Goal: Find specific page/section: Find specific page/section

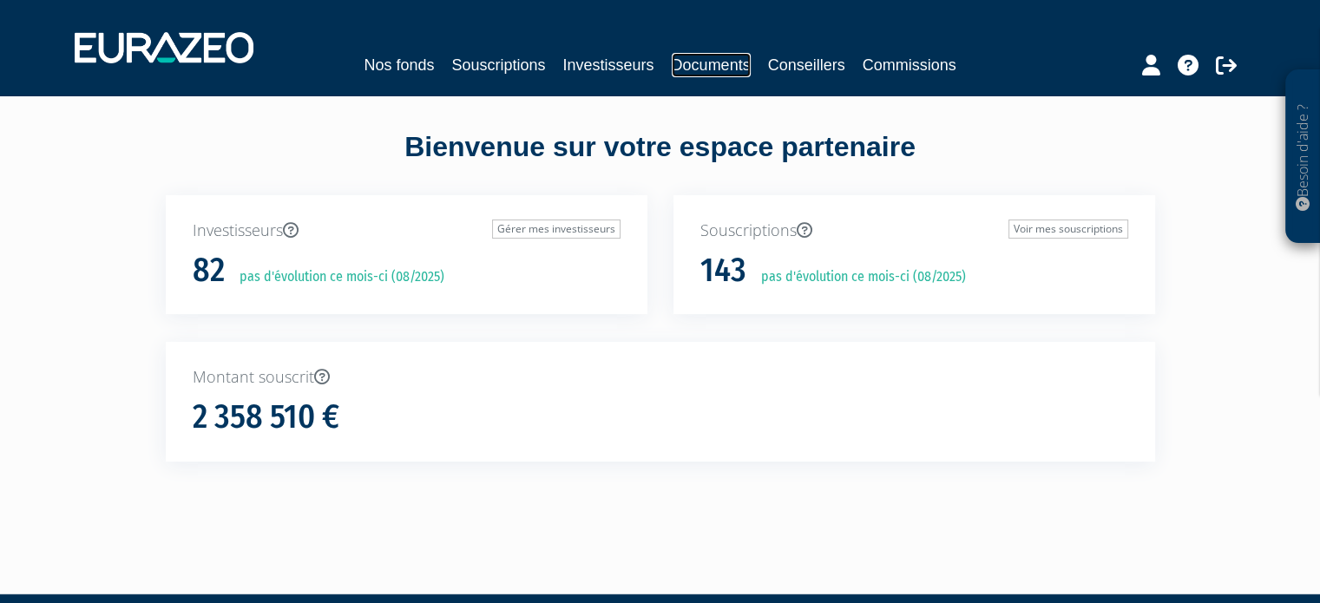
click at [712, 57] on link "Documents" at bounding box center [711, 65] width 79 height 24
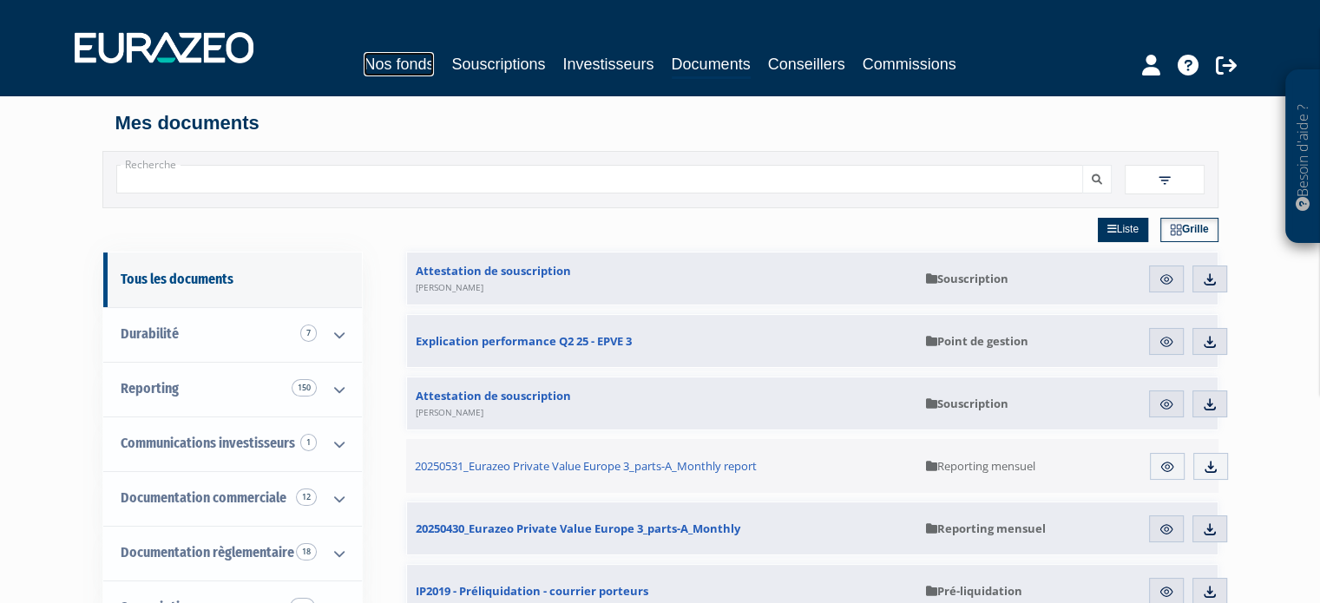
click at [398, 61] on link "Nos fonds" at bounding box center [399, 64] width 70 height 24
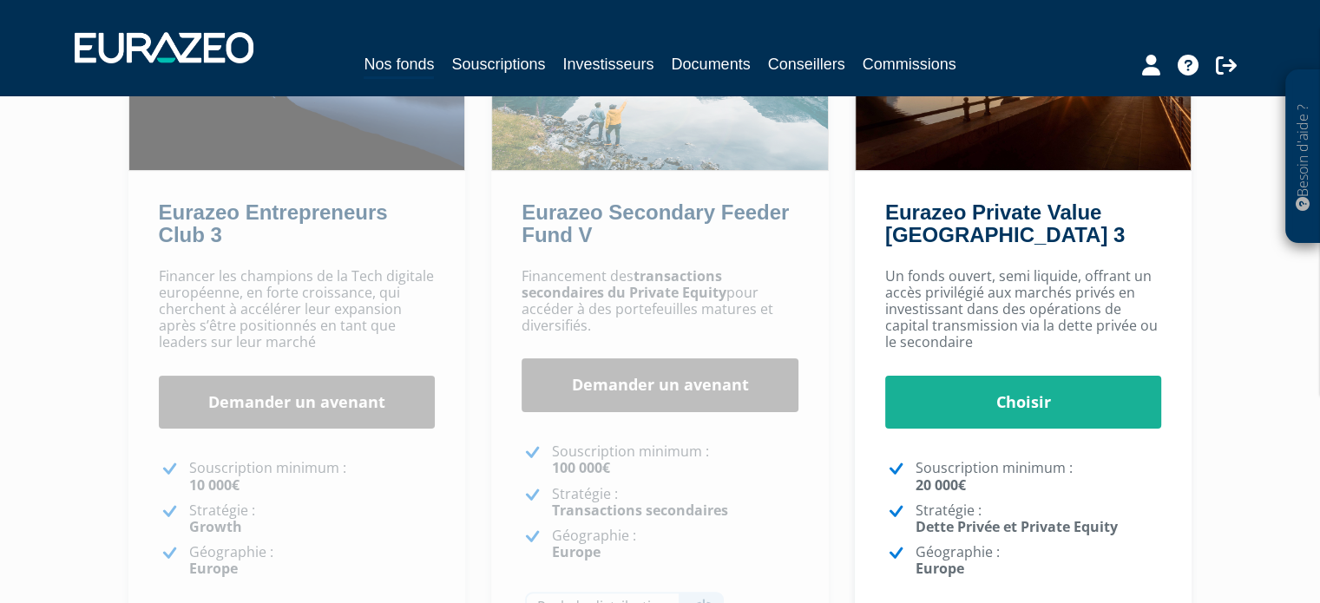
scroll to position [521, 0]
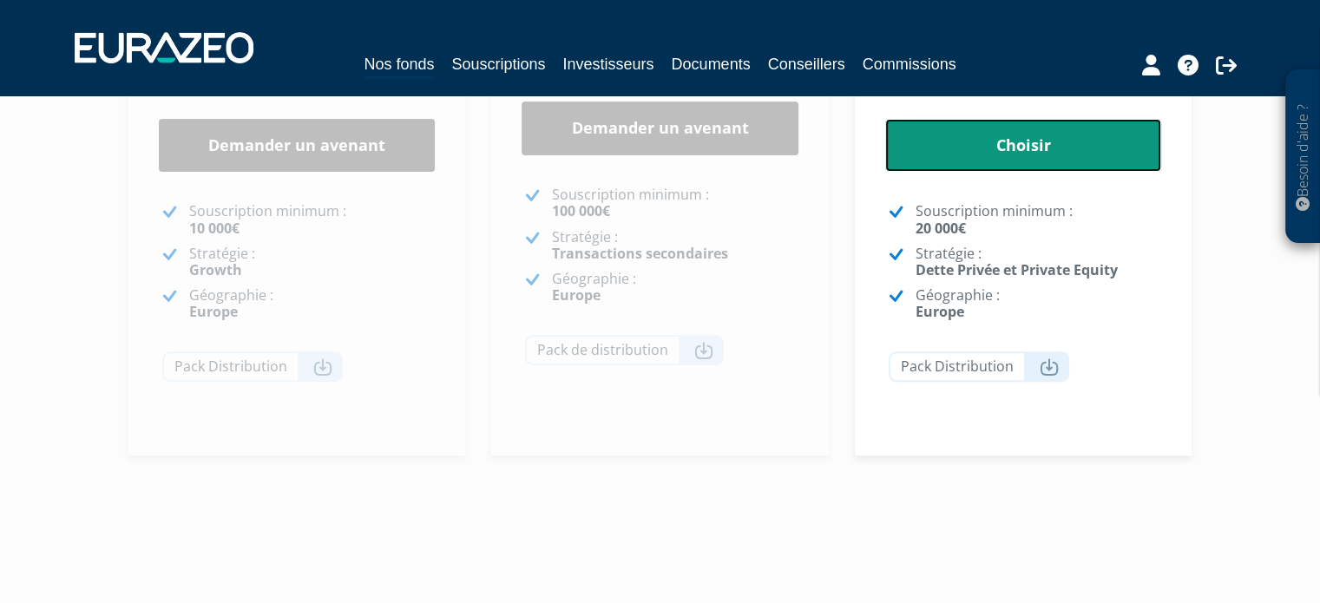
click at [1020, 148] on link "Choisir" at bounding box center [1023, 146] width 277 height 54
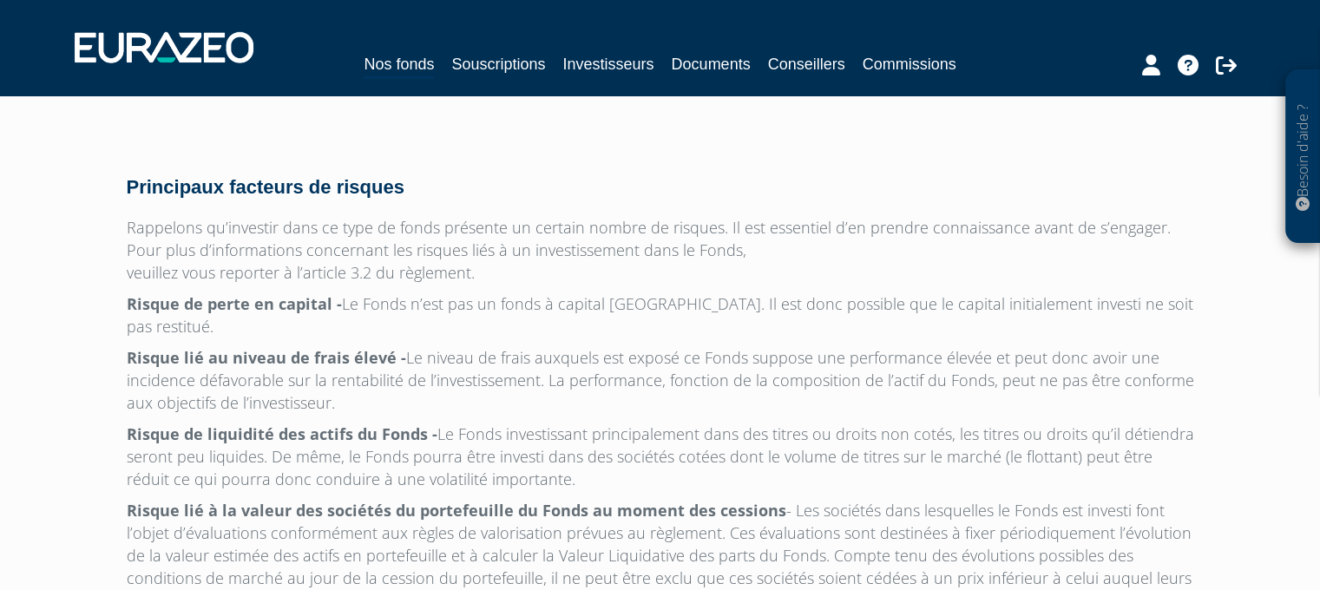
scroll to position [5674, 0]
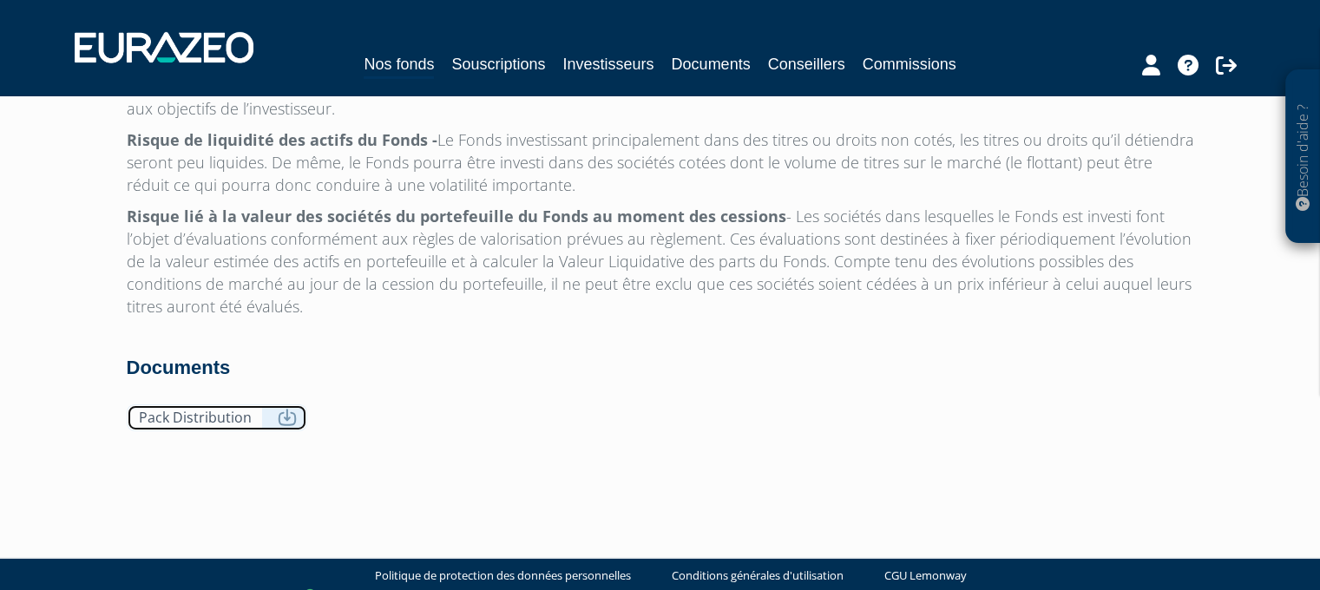
click at [193, 404] on link "Pack Distribution" at bounding box center [217, 417] width 180 height 27
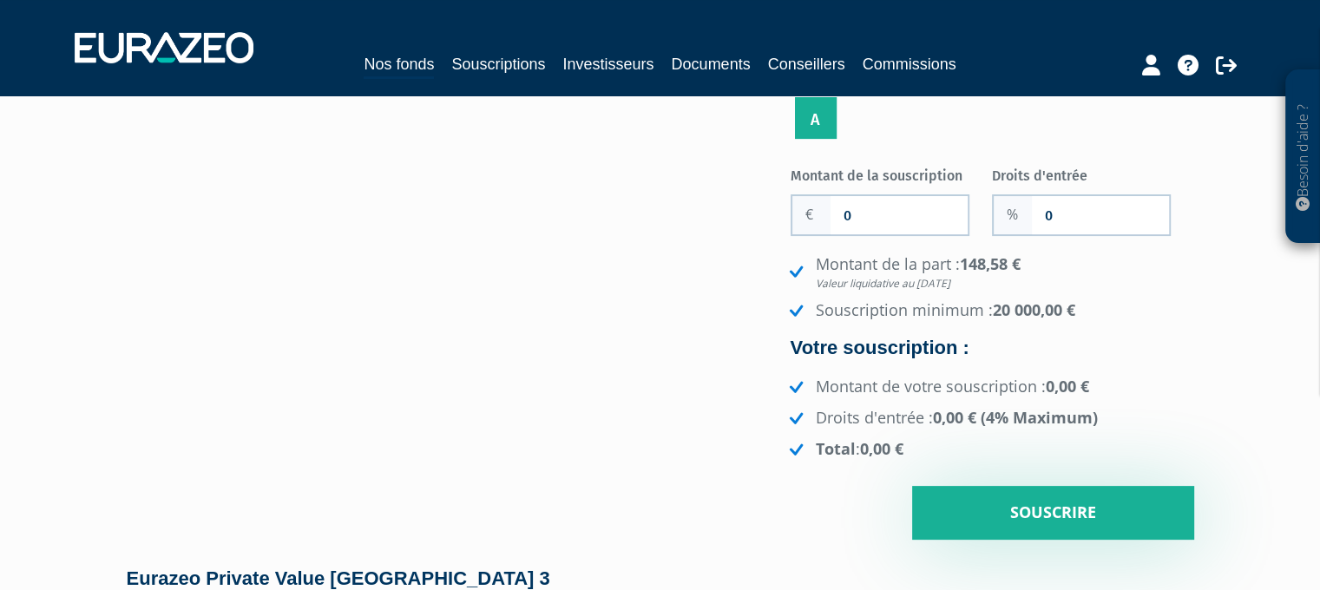
scroll to position [0, 0]
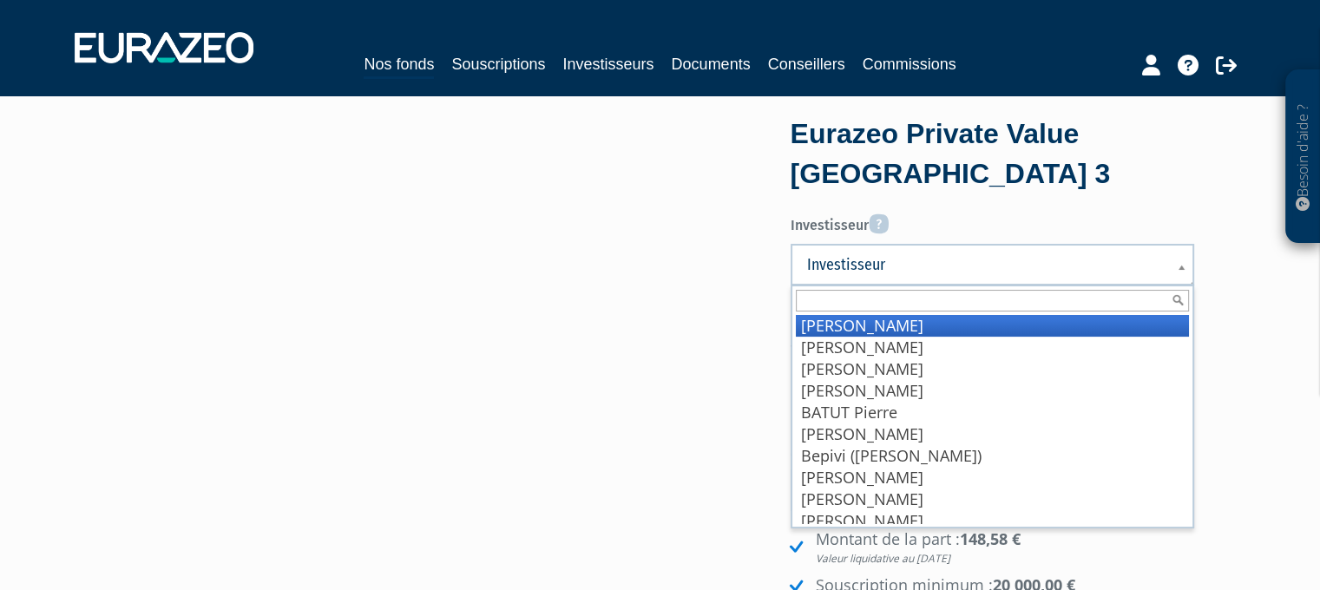
click at [862, 273] on span "Investisseur" at bounding box center [981, 264] width 348 height 21
click at [996, 209] on label "Investisseur" at bounding box center [992, 221] width 403 height 29
click at [0, 0] on select "ADELINE Bruno Aldebert Paul-Emile ALIX Eric" at bounding box center [0, 0] width 0 height 0
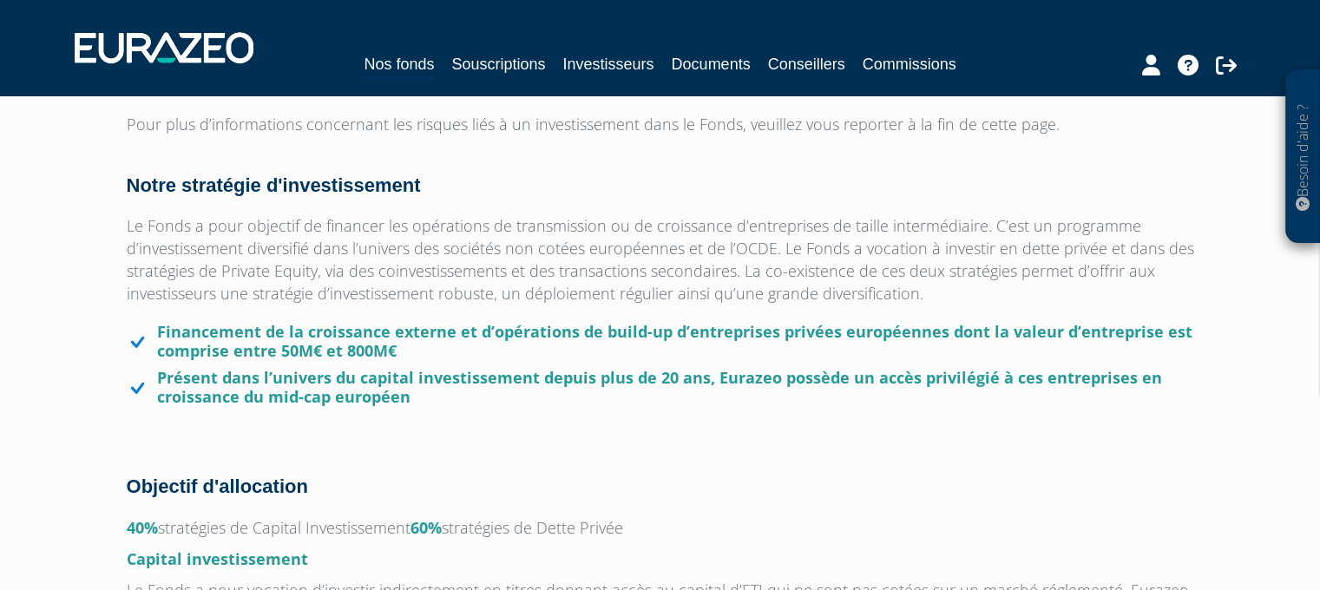
scroll to position [1302, 0]
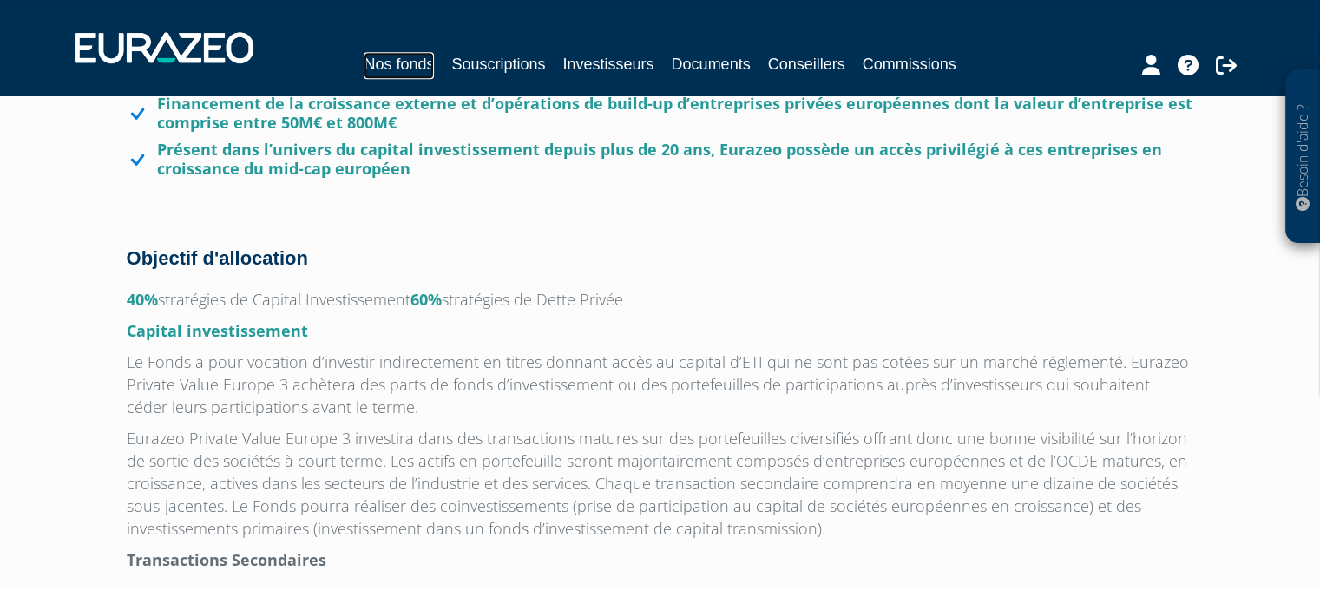
click at [399, 65] on link "Nos fonds" at bounding box center [399, 65] width 70 height 27
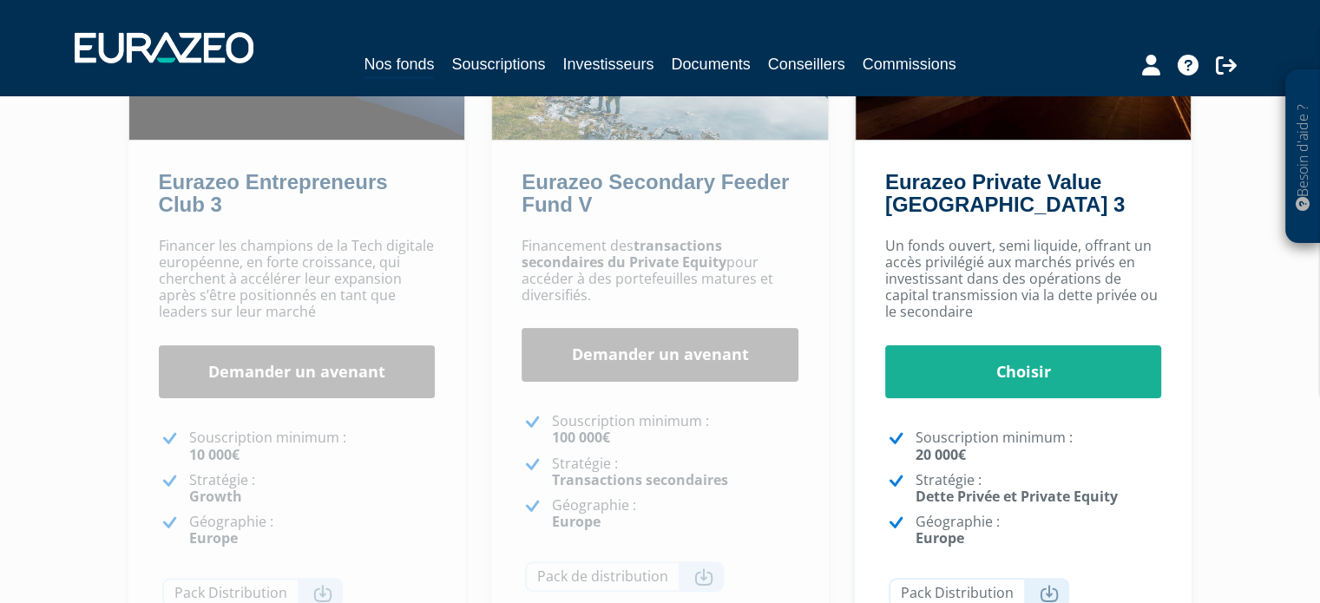
scroll to position [150, 0]
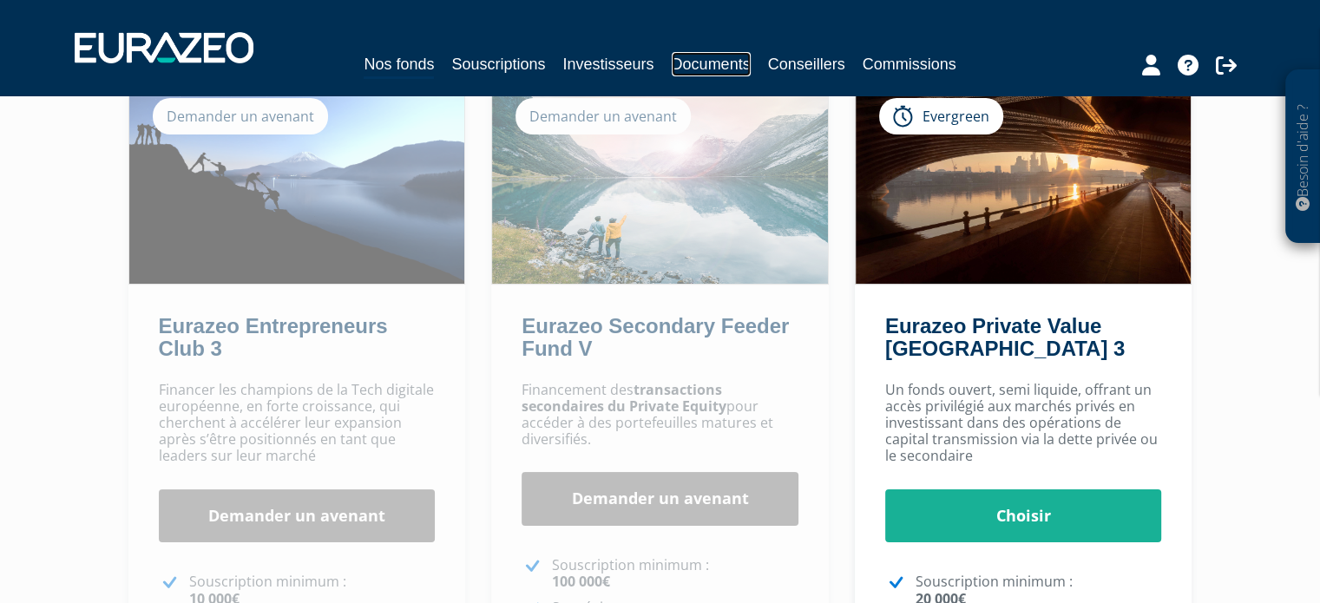
click at [692, 62] on link "Documents" at bounding box center [711, 64] width 79 height 24
